Goal: Information Seeking & Learning: Check status

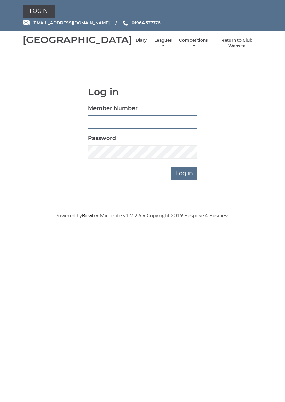
type input "0927"
click at [185, 180] on input "Log in" at bounding box center [184, 173] width 26 height 13
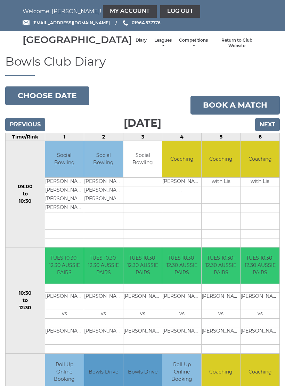
click at [154, 46] on link "Leagues" at bounding box center [163, 43] width 18 height 11
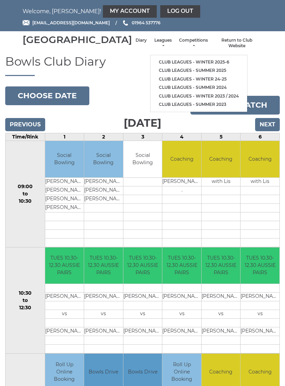
click at [177, 60] on link "Club leagues - Winter 2025-6" at bounding box center [198, 62] width 97 height 9
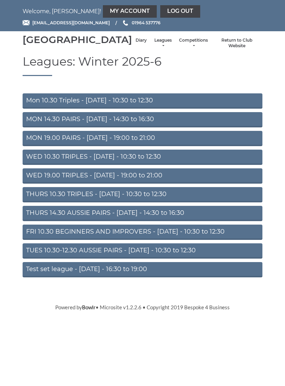
click at [109, 107] on link "Mon 10.30 Triples - Monday - 10:30 to 12:30" at bounding box center [143, 100] width 240 height 15
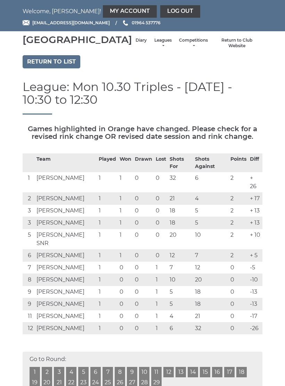
click at [154, 48] on link "Leagues" at bounding box center [163, 43] width 18 height 11
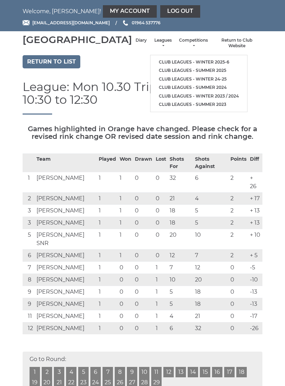
click at [168, 62] on link "Club leagues - Winter 2025-6" at bounding box center [198, 62] width 97 height 9
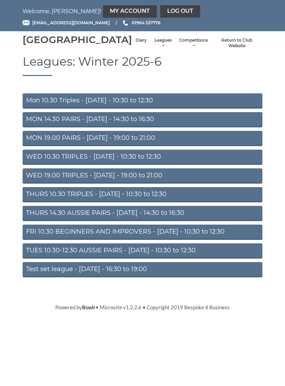
click at [139, 202] on link "THURS 10.30 TRIPLES - [DATE] - 10:30 to 12:30" at bounding box center [143, 194] width 240 height 15
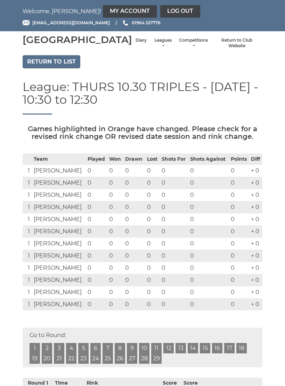
click at [160, 7] on link "Log out" at bounding box center [180, 11] width 40 height 13
